Goal: Task Accomplishment & Management: Manage account settings

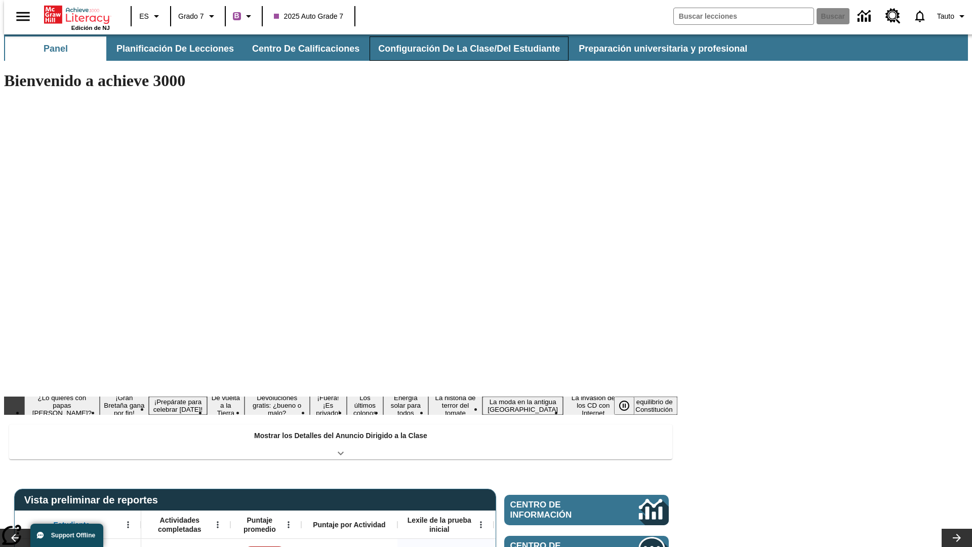
click at [458, 49] on button "Configuración de la clase/del estudiante" at bounding box center [469, 48] width 199 height 24
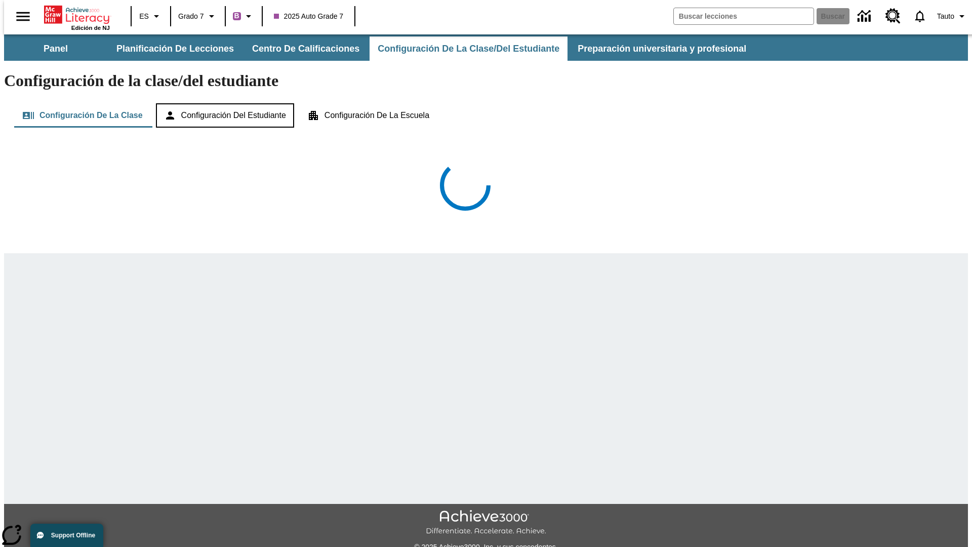
click at [226, 103] on button "Configuración del estudiante" at bounding box center [225, 115] width 138 height 24
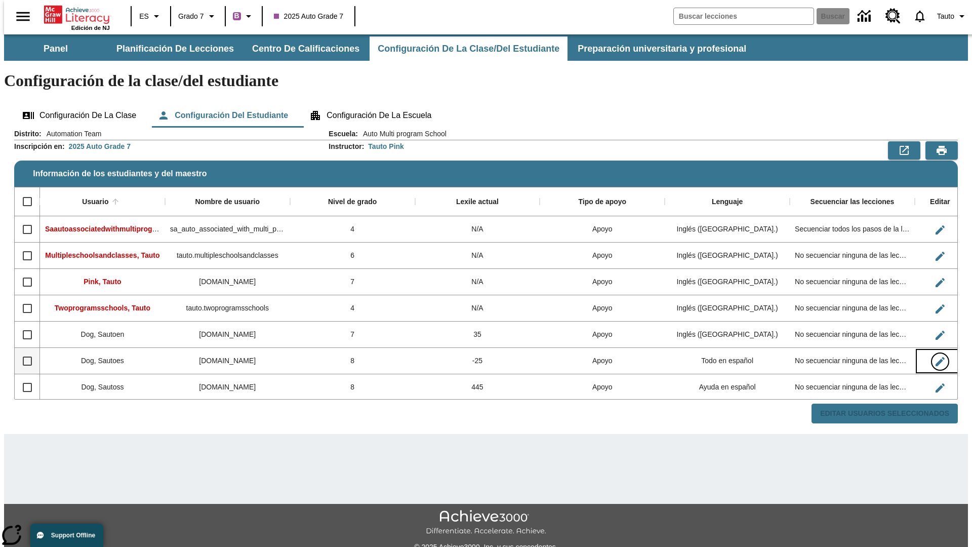
click at [936, 357] on icon "Editar Usuario" at bounding box center [940, 361] width 9 height 9
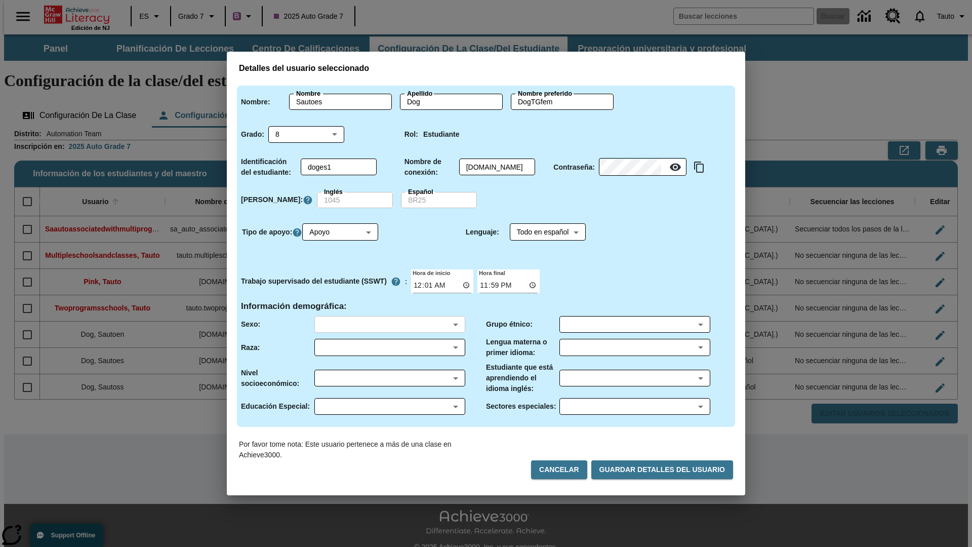
click at [390, 324] on body "Saltar al contenido principal Edición de NJ ES Grado 7 B 2025 Auto Grade 7 Busc…" at bounding box center [486, 301] width 964 height 535
click at [390, 347] on body "Saltar al contenido principal Edición de NJ ES Grado 7 B 2025 Auto Grade 7 Busc…" at bounding box center [486, 301] width 964 height 535
click at [390, 378] on body "Saltar al contenido principal Edición de NJ ES Grado 7 B 2025 Auto Grade 7 Busc…" at bounding box center [486, 301] width 964 height 535
click at [390, 406] on body "Saltar al contenido principal Edición de NJ ES Grado 7 B 2025 Auto Grade 7 Busc…" at bounding box center [486, 301] width 964 height 535
click at [635, 324] on body "Saltar al contenido principal Edición de NJ ES Grado 7 B 2025 Auto Grade 7 Busc…" at bounding box center [486, 301] width 964 height 535
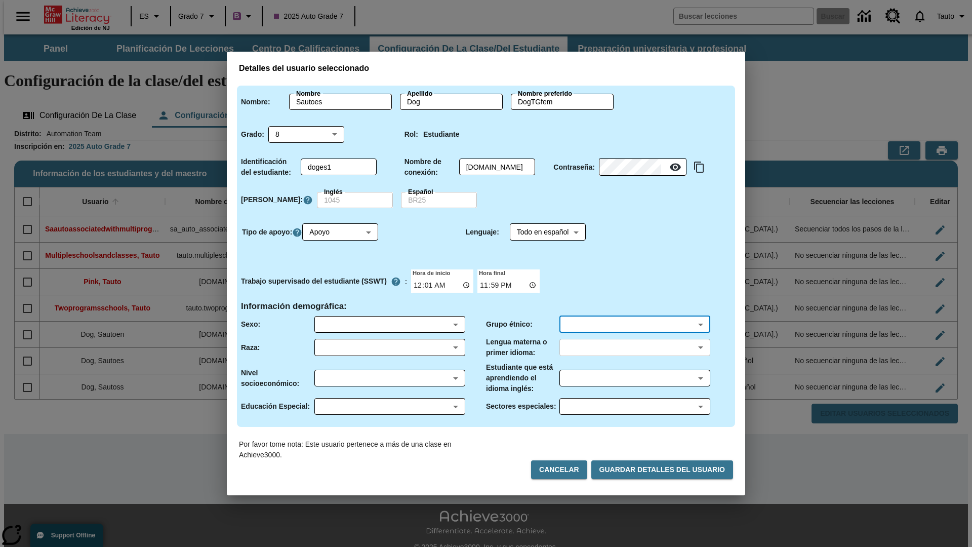
click at [635, 347] on body "Saltar al contenido principal Edición de NJ ES Grado 7 B 2025 Auto Grade 7 Busc…" at bounding box center [486, 301] width 964 height 535
click at [635, 378] on body "Saltar al contenido principal Edición de NJ ES Grado 7 B 2025 Auto Grade 7 Busc…" at bounding box center [486, 301] width 964 height 535
click at [635, 406] on body "Saltar al contenido principal Edición de NJ ES Grado 7 B 2025 Auto Grade 7 Busc…" at bounding box center [486, 301] width 964 height 535
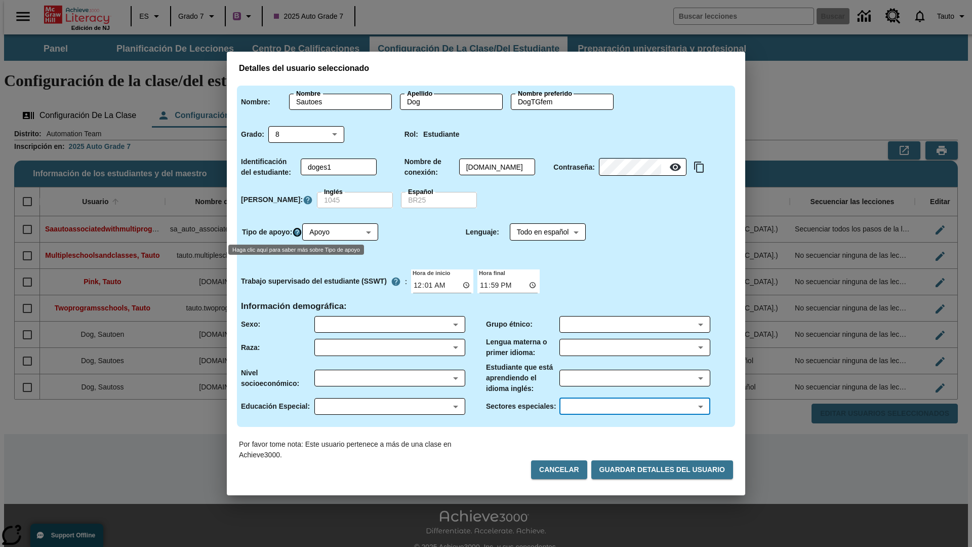
click at [299, 232] on icon "Haga clic aquí para saber más sobre Tipo de apoyo" at bounding box center [297, 232] width 10 height 10
